Goal: Task Accomplishment & Management: Manage account settings

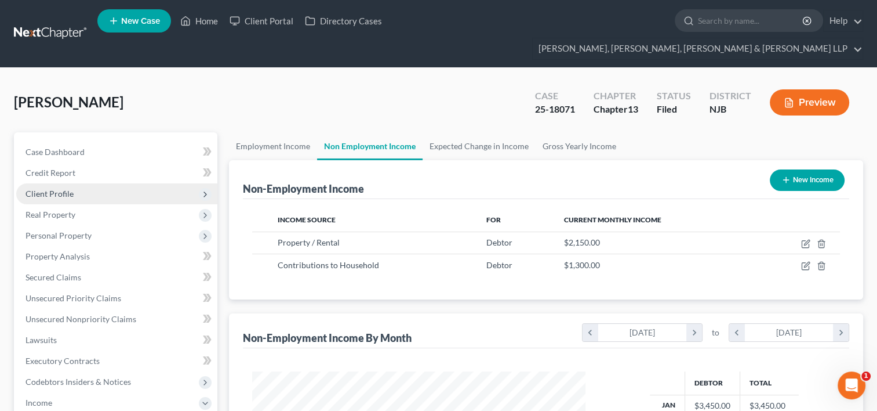
scroll to position [206, 357]
click at [201, 20] on link "Home" at bounding box center [199, 20] width 49 height 21
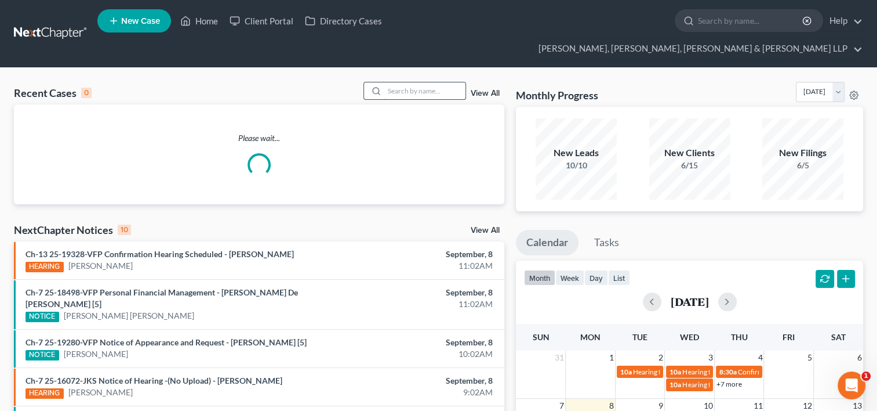
click at [404, 82] on input "search" at bounding box center [424, 90] width 81 height 17
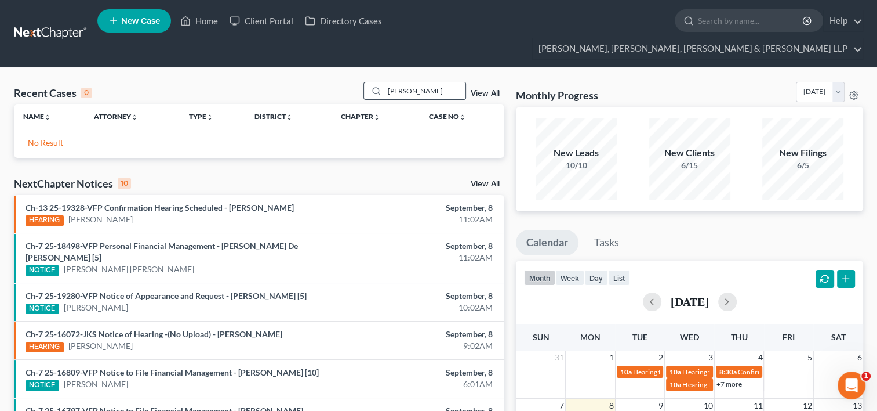
click at [373, 86] on icon at bounding box center [376, 90] width 9 height 9
click at [440, 82] on input "[PERSON_NAME]" at bounding box center [424, 90] width 81 height 17
type input "R"
click at [394, 82] on input "2518161" at bounding box center [424, 90] width 81 height 17
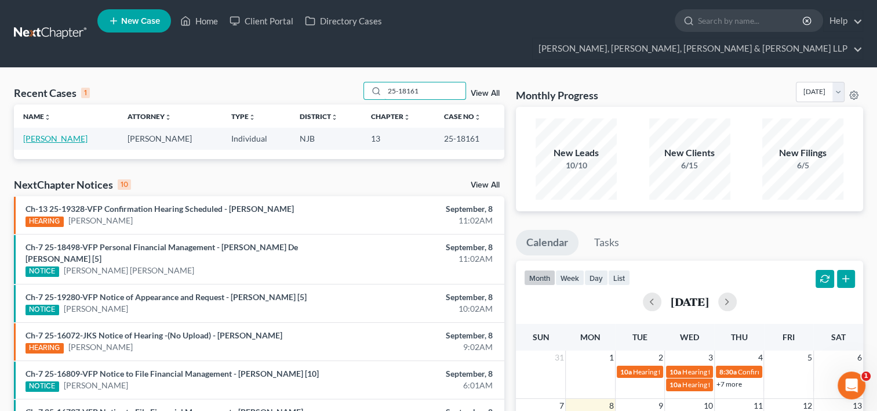
type input "25-18161"
click at [56, 133] on link "[PERSON_NAME]" at bounding box center [55, 138] width 64 height 10
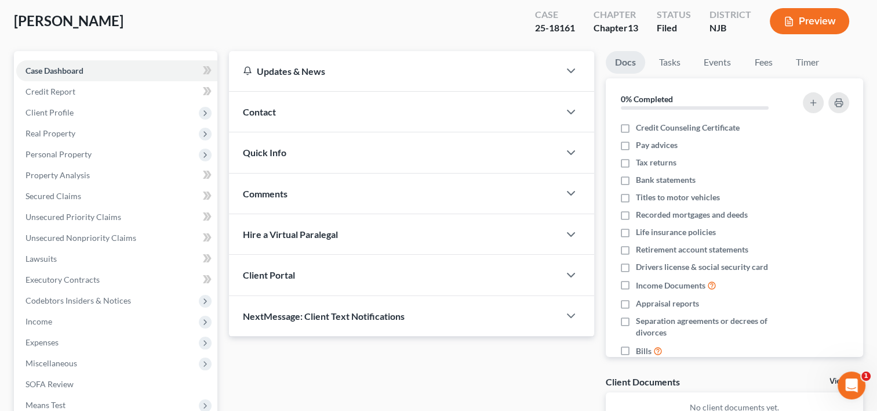
scroll to position [116, 0]
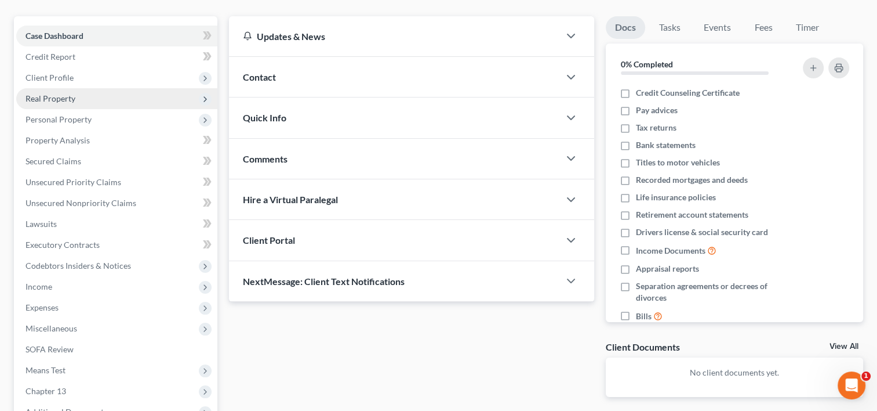
click at [50, 93] on span "Real Property" at bounding box center [51, 98] width 50 height 10
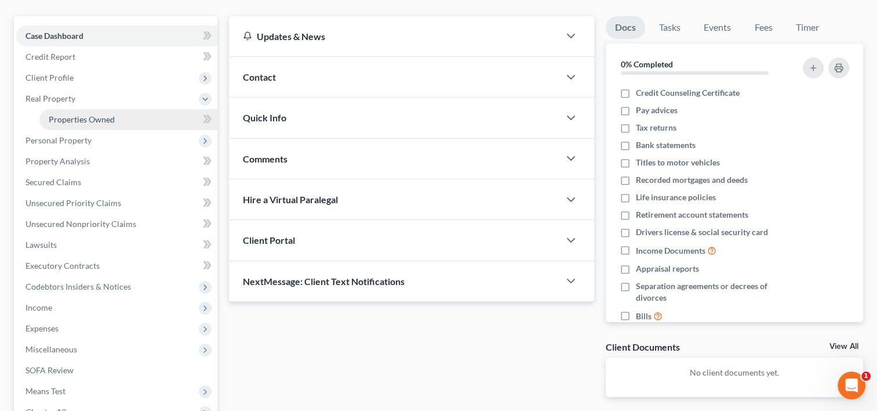
click at [115, 109] on link "Properties Owned" at bounding box center [128, 119] width 178 height 21
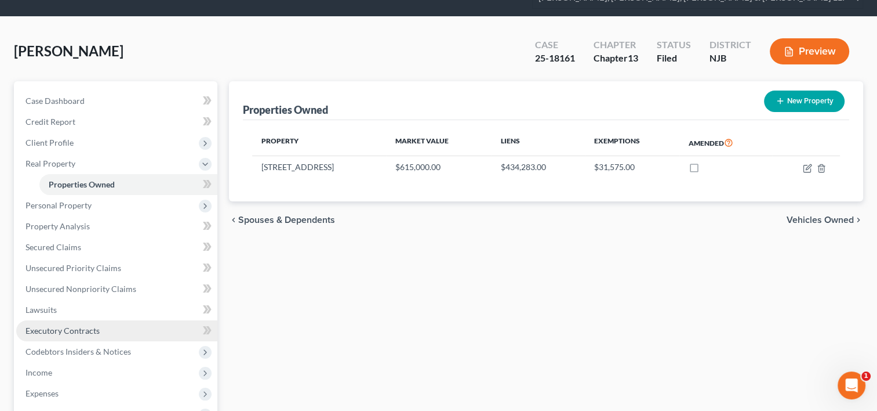
scroll to position [58, 0]
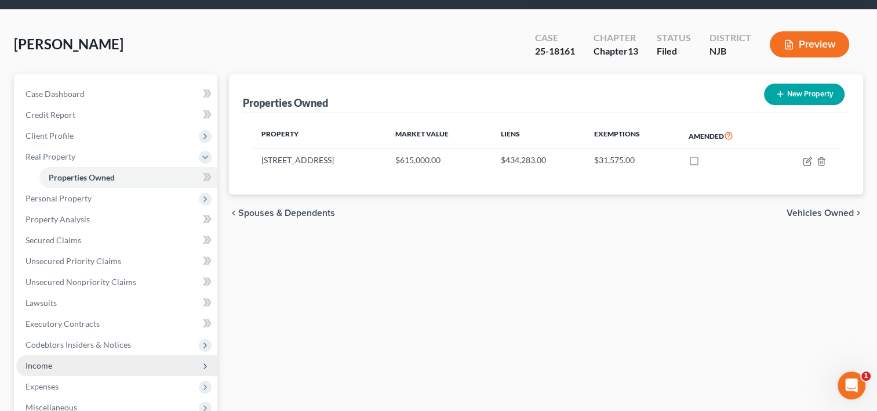
click at [59, 355] on span "Income" at bounding box center [116, 365] width 201 height 21
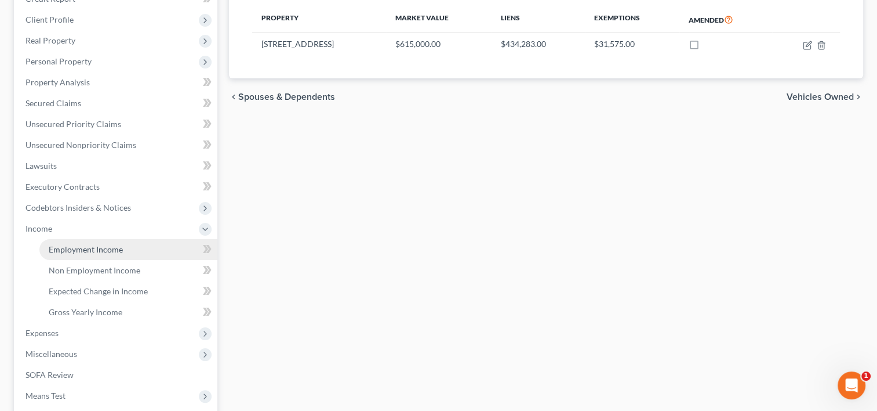
click at [111, 244] on span "Employment Income" at bounding box center [86, 249] width 74 height 10
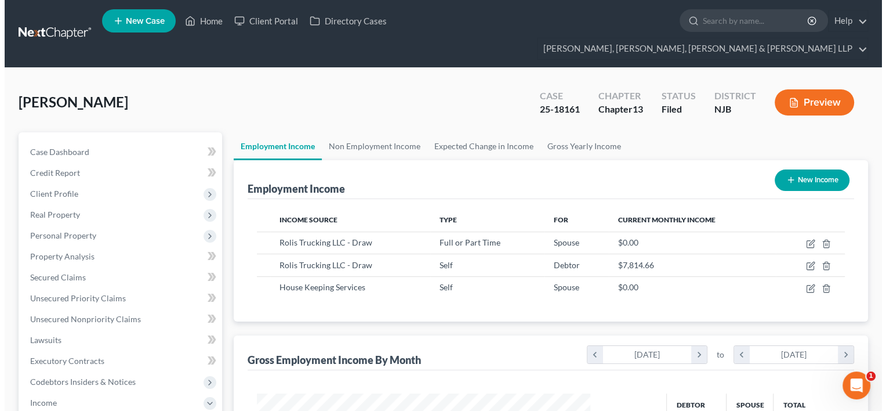
scroll to position [206, 357]
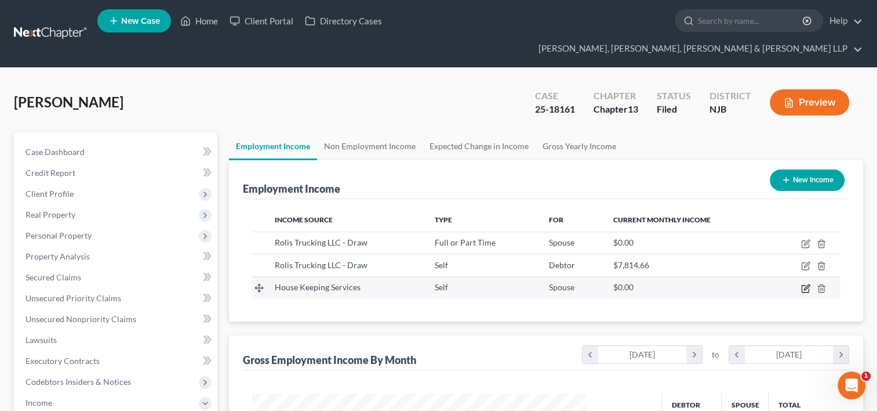
click at [810, 284] on icon "button" at bounding box center [805, 288] width 9 height 9
select select "1"
select select "0"
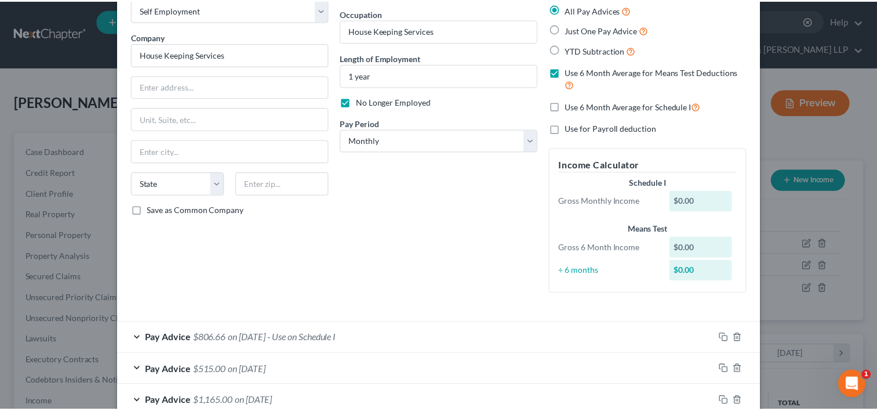
scroll to position [0, 0]
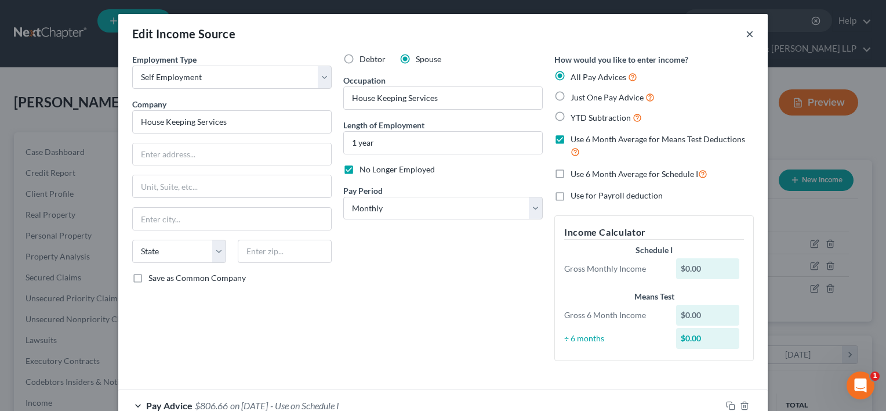
click at [746, 36] on button "×" at bounding box center [750, 34] width 8 height 14
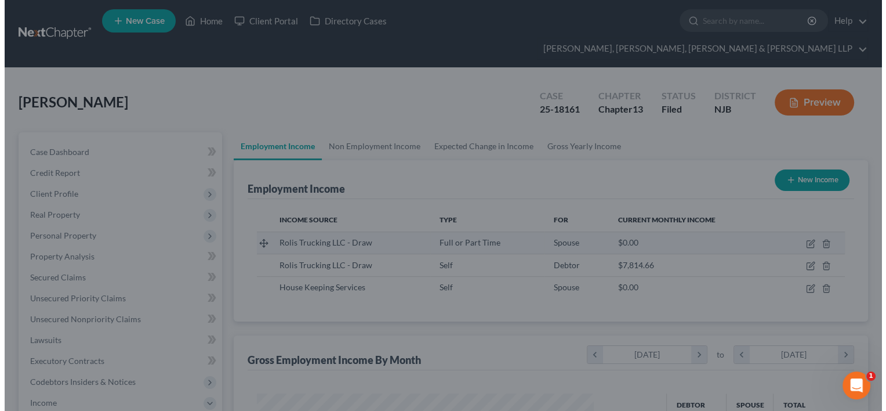
scroll to position [579699, 579549]
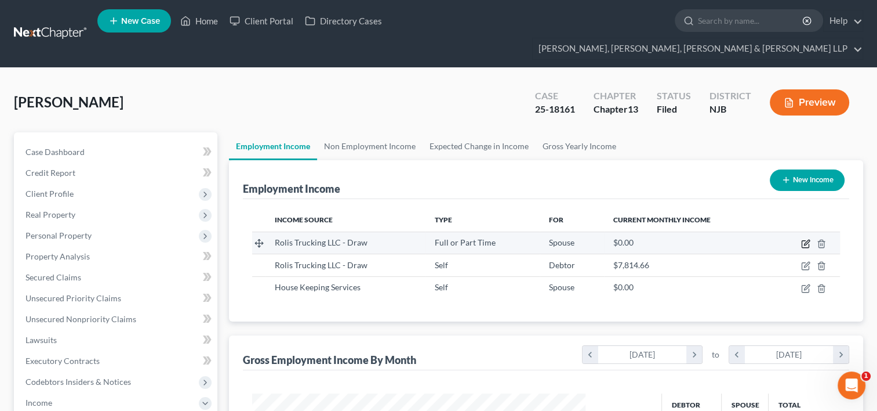
click at [803, 241] on icon "button" at bounding box center [805, 244] width 7 height 7
select select "0"
select select "33"
select select "0"
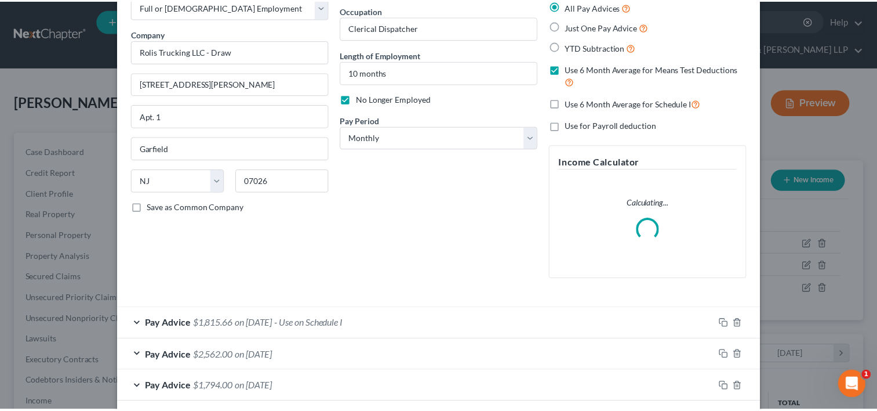
scroll to position [0, 0]
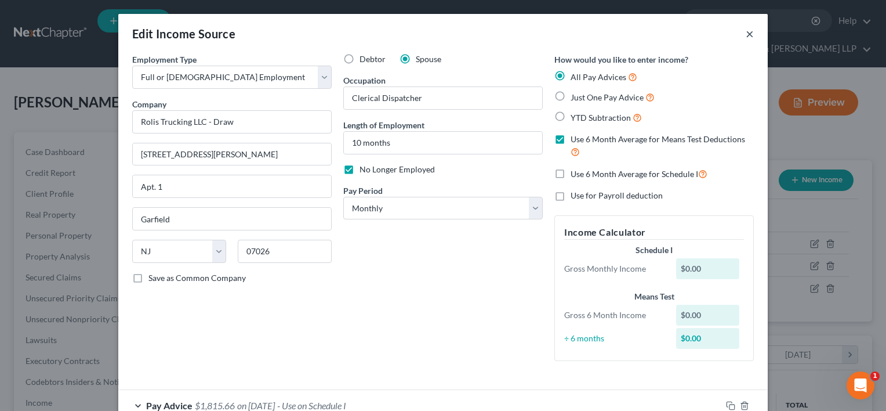
click at [746, 30] on button "×" at bounding box center [750, 34] width 8 height 14
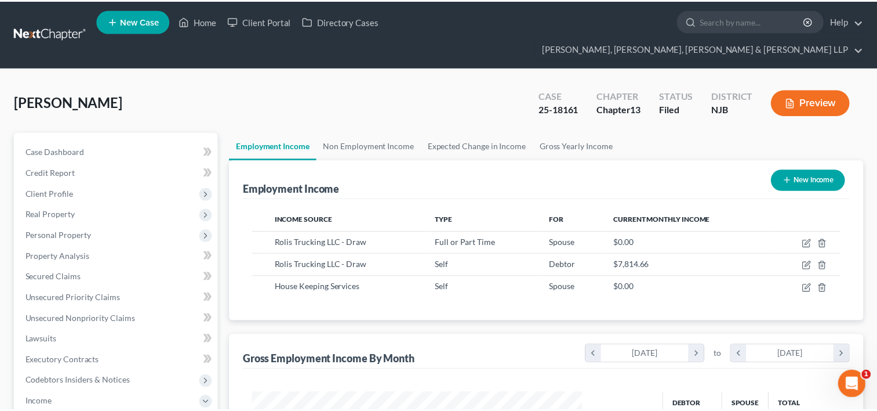
scroll to position [579699, 579549]
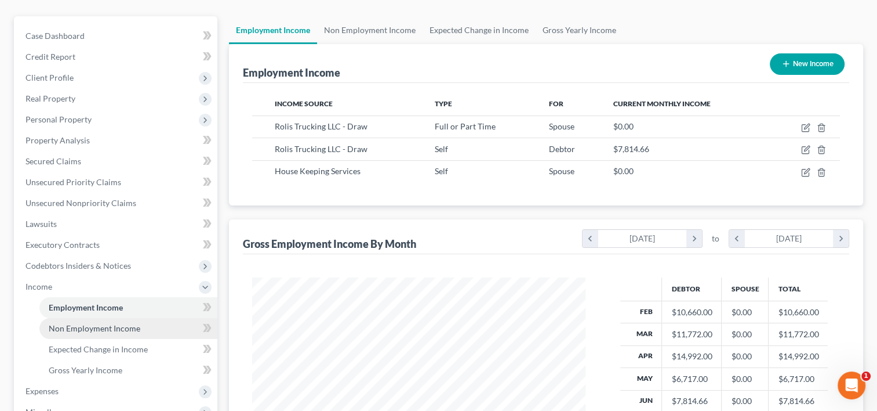
click at [107, 323] on span "Non Employment Income" at bounding box center [95, 328] width 92 height 10
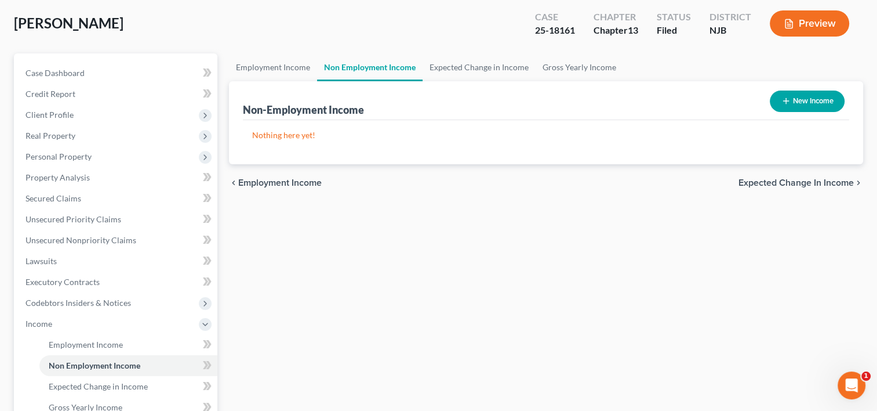
scroll to position [174, 0]
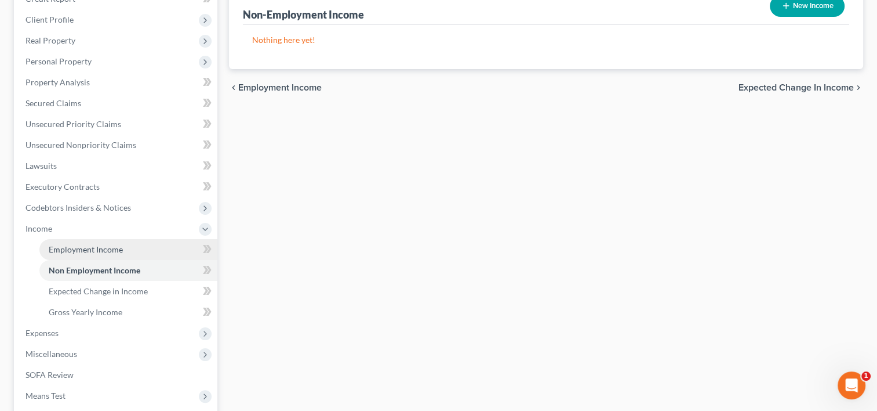
click at [114, 244] on span "Employment Income" at bounding box center [86, 249] width 74 height 10
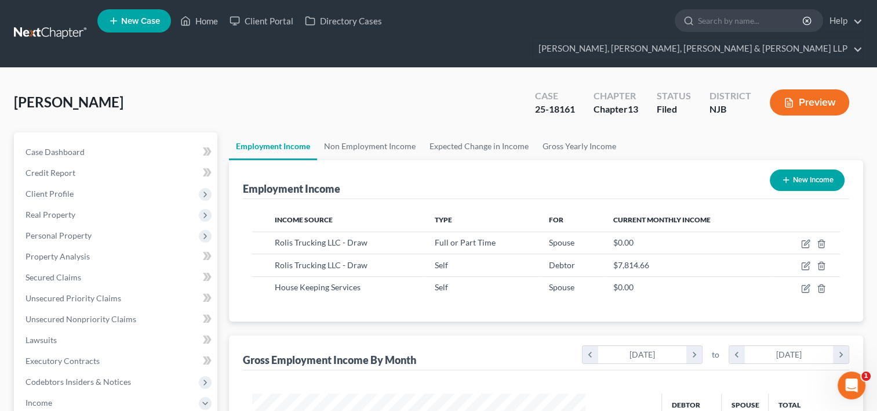
scroll to position [206, 357]
